Goal: Information Seeking & Learning: Learn about a topic

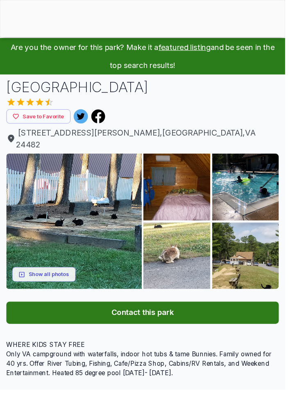
scroll to position [36, 0]
click at [187, 191] on img at bounding box center [182, 193] width 69 height 69
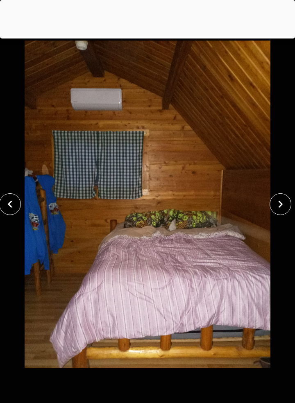
click at [280, 207] on icon "close" at bounding box center [280, 204] width 14 height 14
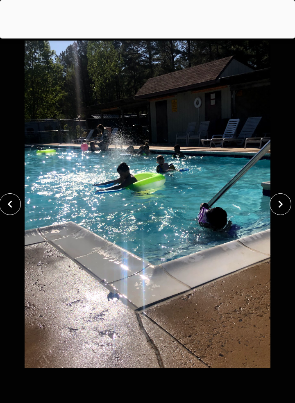
click at [276, 209] on icon "close" at bounding box center [280, 204] width 14 height 14
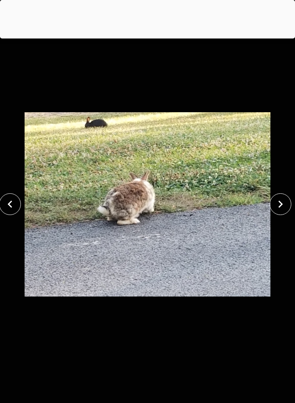
click at [274, 208] on icon "close" at bounding box center [280, 204] width 14 height 14
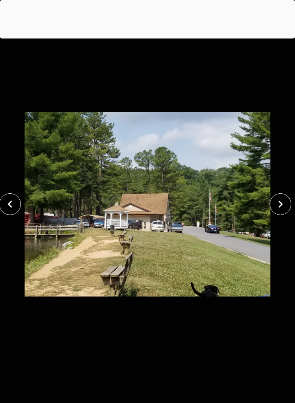
click at [270, 204] on button "close" at bounding box center [280, 204] width 22 height 22
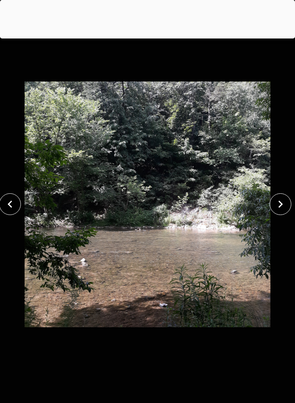
click at [275, 208] on icon "close" at bounding box center [280, 204] width 14 height 14
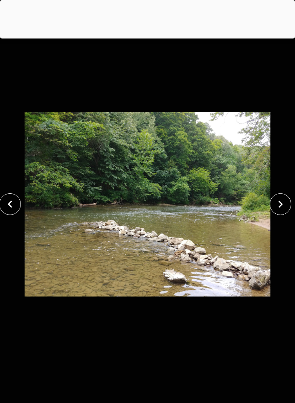
click at [275, 208] on icon "close" at bounding box center [280, 204] width 14 height 14
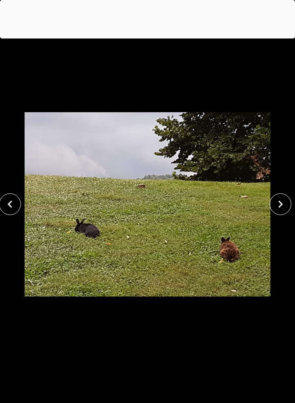
click at [272, 209] on button "close" at bounding box center [280, 204] width 22 height 22
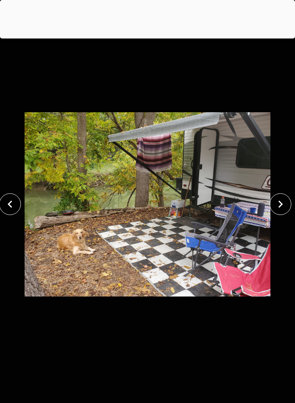
click at [270, 210] on img at bounding box center [147, 204] width 245 height 360
click at [279, 209] on icon "close" at bounding box center [280, 204] width 14 height 14
